Goal: Task Accomplishment & Management: Use online tool/utility

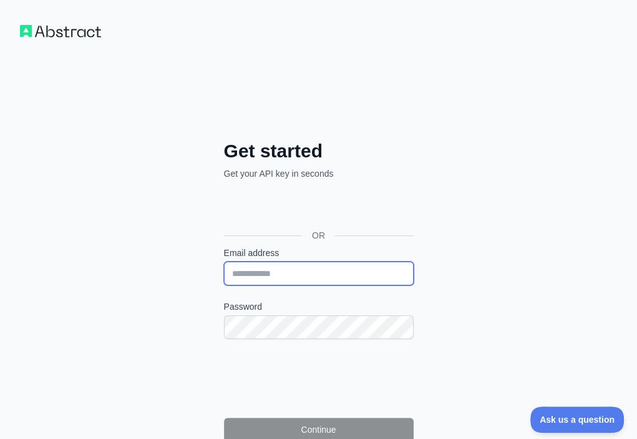
click at [224, 261] on input "Email address" at bounding box center [319, 273] width 190 height 24
paste input "**********"
type input "**********"
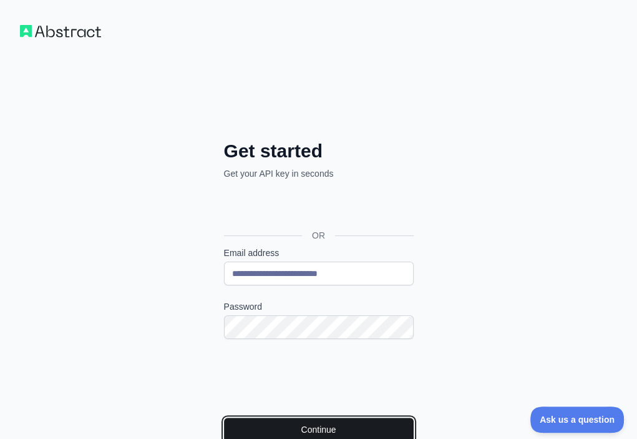
click at [224, 417] on button "Continue" at bounding box center [319, 429] width 190 height 24
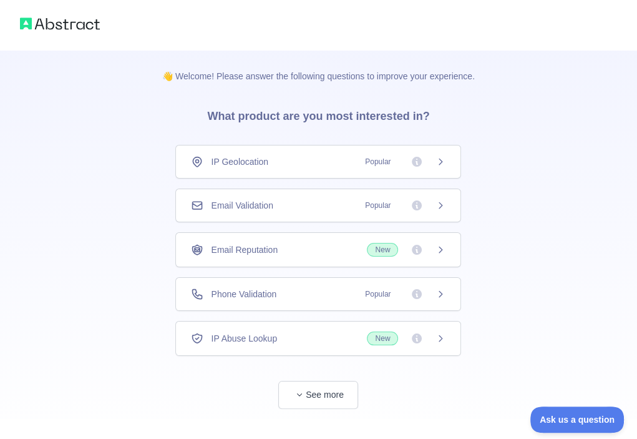
click at [298, 200] on div "Email Validation Popular" at bounding box center [318, 205] width 255 height 12
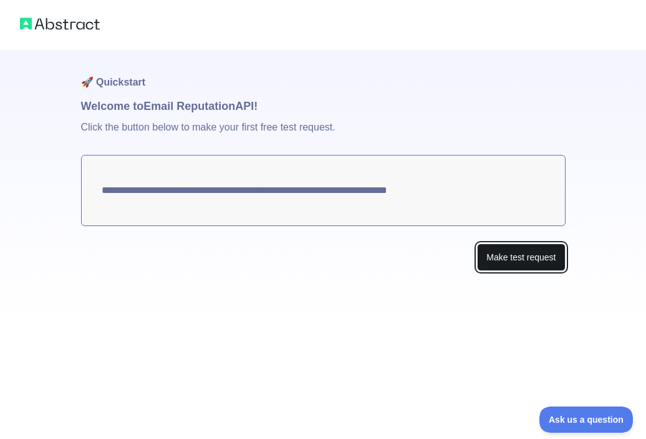
click at [503, 263] on button "Make test request" at bounding box center [521, 257] width 88 height 28
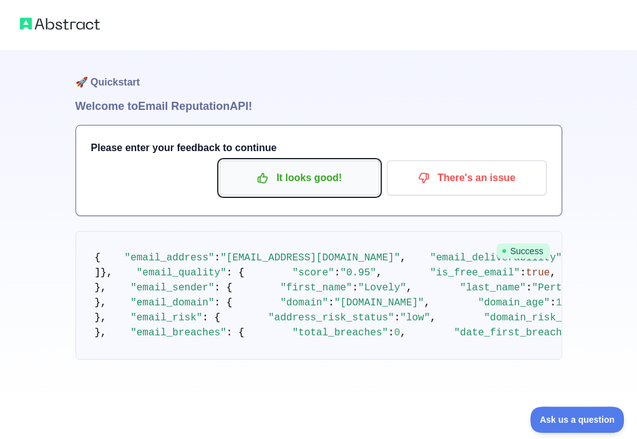
click at [284, 179] on p "It looks good!" at bounding box center [299, 177] width 141 height 21
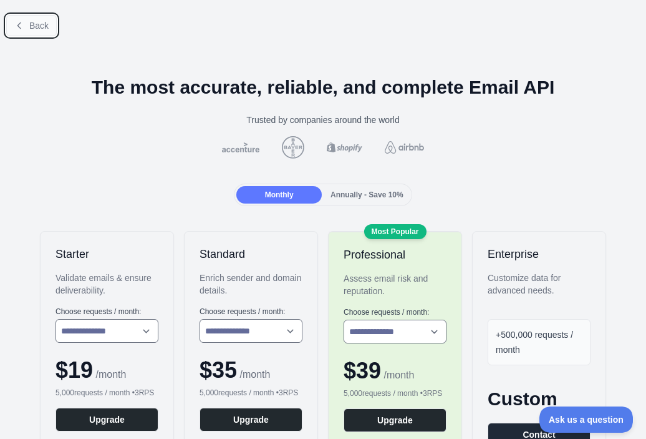
click at [41, 29] on span "Back" at bounding box center [38, 26] width 19 height 10
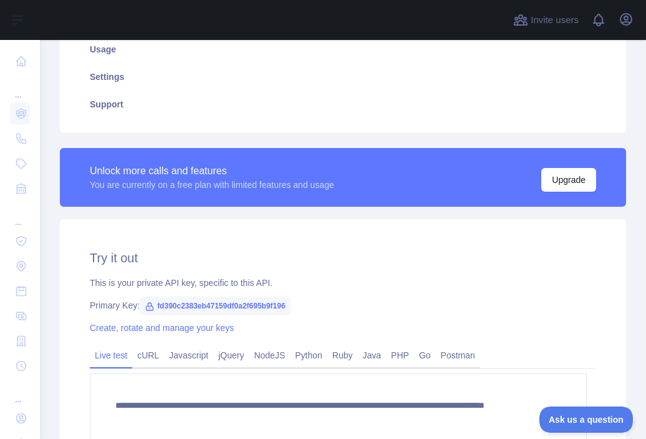
scroll to position [250, 0]
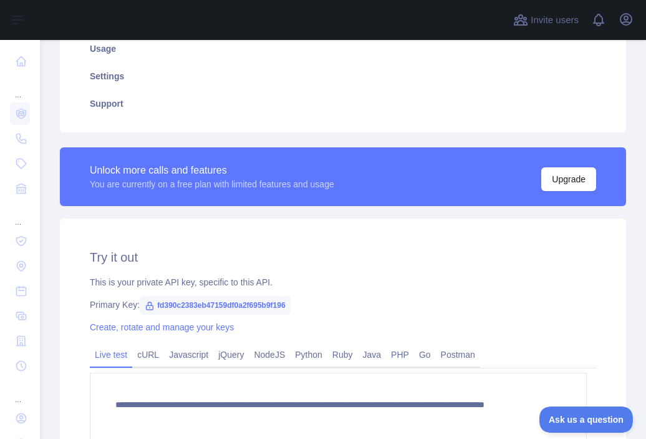
click at [256, 308] on span "fd390c2383eb47159df0a2f695b9f196" at bounding box center [215, 305] width 150 height 19
copy span "fd390c2383eb47159df0a2f695b9f196"
